Goal: Task Accomplishment & Management: Use online tool/utility

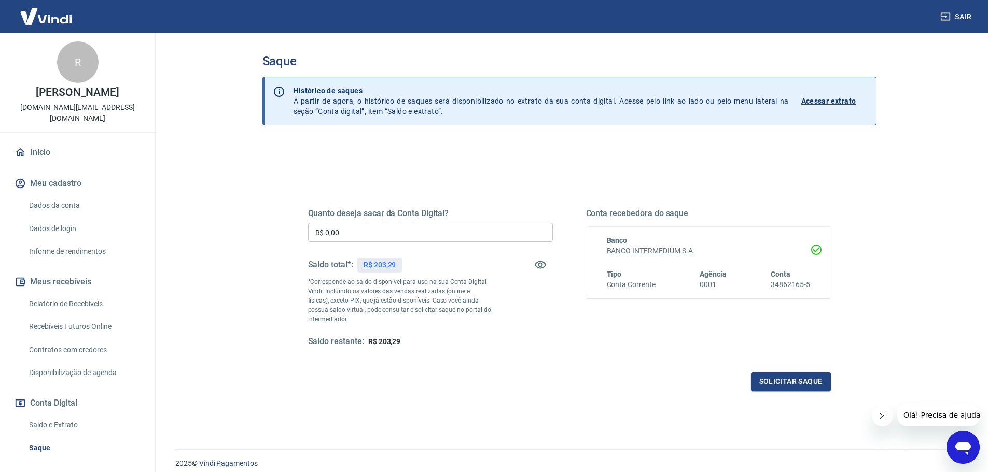
click at [355, 231] on input "R$ 0,00" at bounding box center [430, 232] width 245 height 19
type input "R$ 203,29"
click at [796, 386] on button "Solicitar saque" at bounding box center [791, 381] width 80 height 19
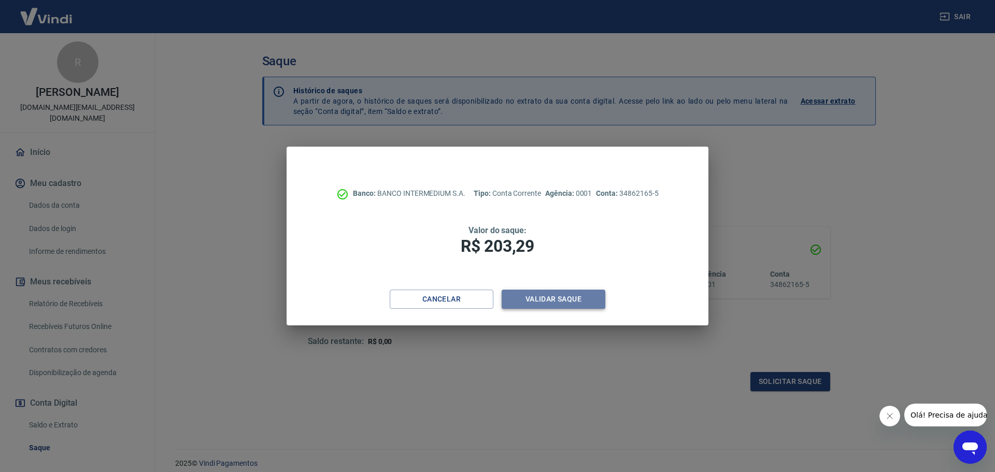
click at [561, 304] on button "Validar saque" at bounding box center [554, 299] width 104 height 19
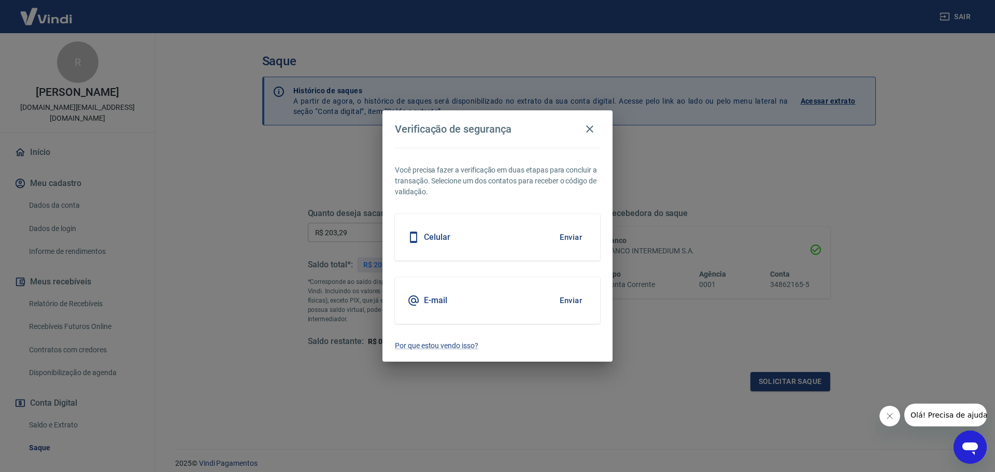
click at [575, 298] on button "Enviar" at bounding box center [571, 301] width 34 height 22
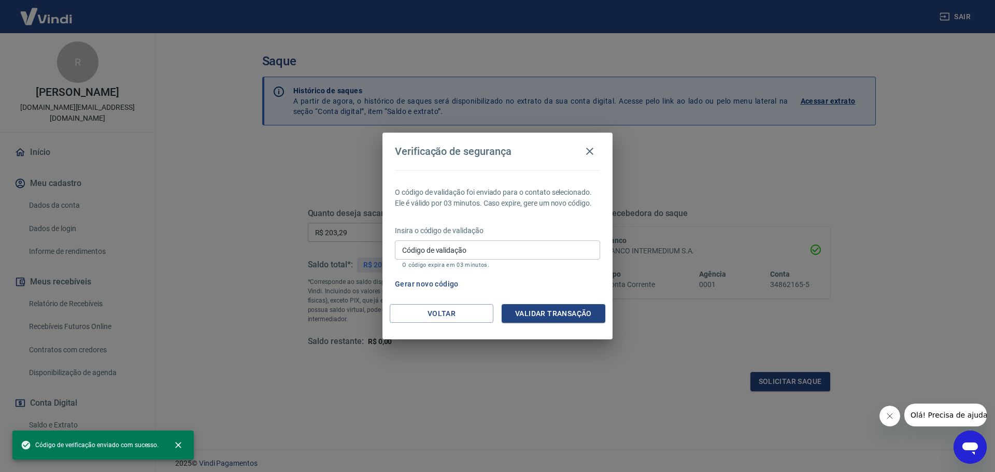
click at [535, 255] on input "Código de validação" at bounding box center [497, 250] width 205 height 19
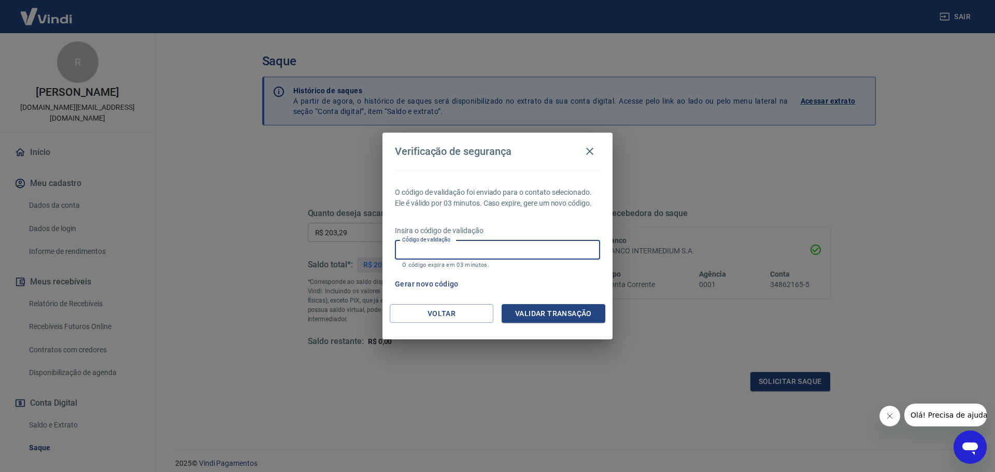
paste input "715522"
type input "715522"
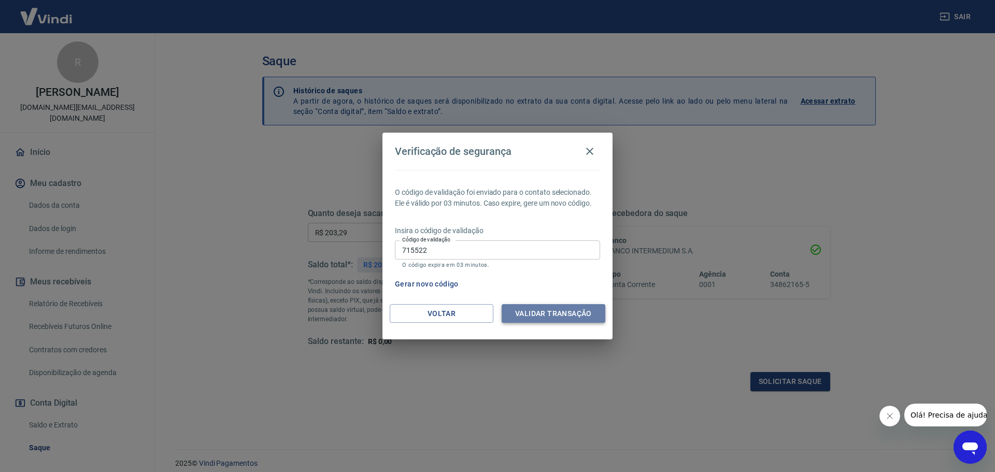
click at [535, 318] on button "Validar transação" at bounding box center [554, 313] width 104 height 19
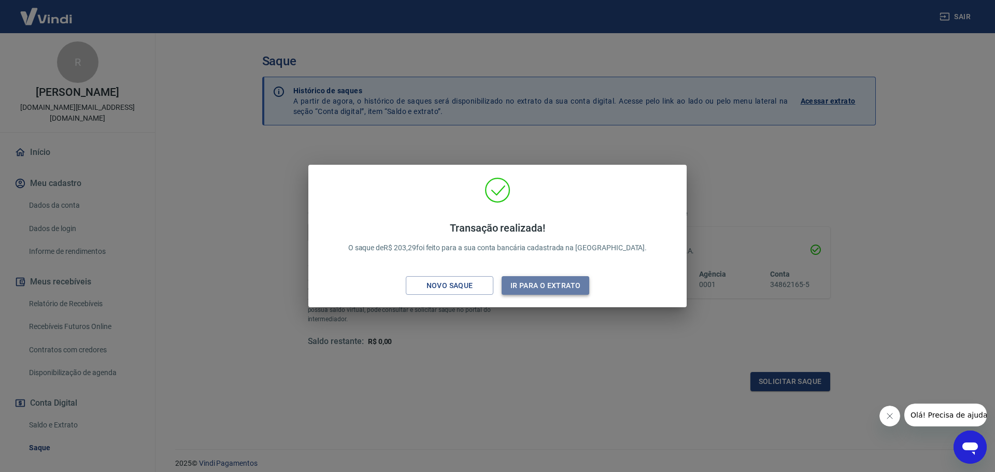
click at [549, 285] on button "Ir para o extrato" at bounding box center [546, 285] width 88 height 19
